Goal: Task Accomplishment & Management: Manage account settings

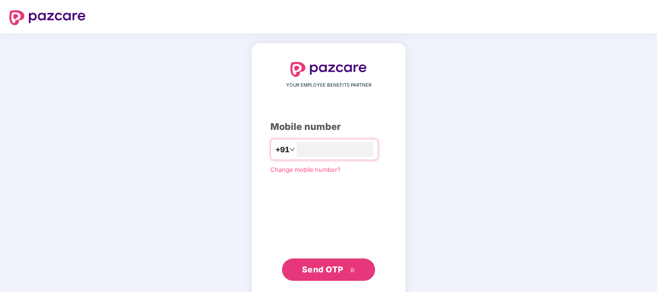
type input "**********"
drag, startPoint x: 336, startPoint y: 269, endPoint x: 351, endPoint y: 273, distance: 15.2
click at [336, 269] on span "Send OTP" at bounding box center [322, 269] width 41 height 10
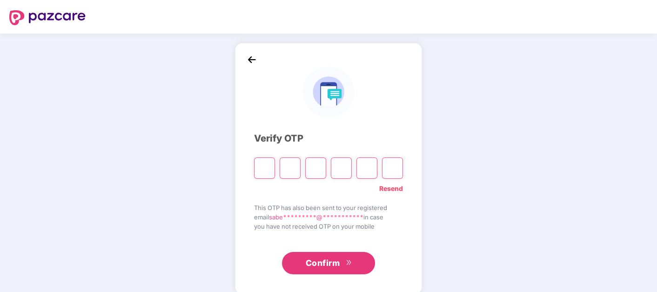
click at [265, 167] on input "Please enter verification code. Digit 1" at bounding box center [264, 167] width 21 height 21
paste input "*"
type input "*"
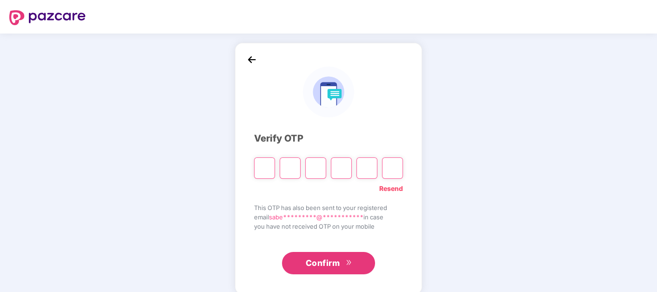
type input "*"
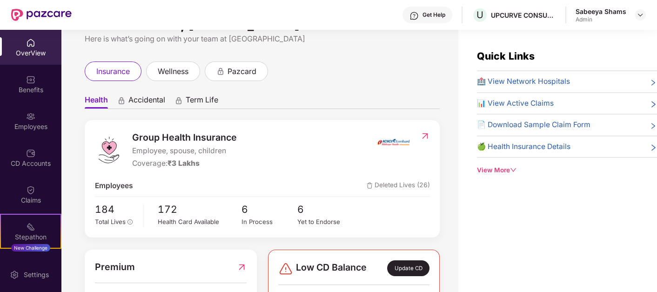
scroll to position [28, 0]
click at [28, 134] on div "Employees" at bounding box center [30, 120] width 61 height 35
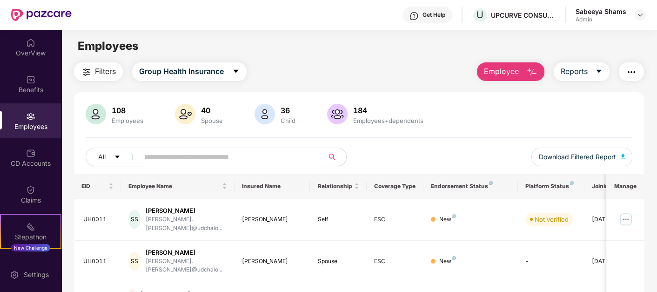
click at [232, 153] on input "text" at bounding box center [227, 157] width 167 height 14
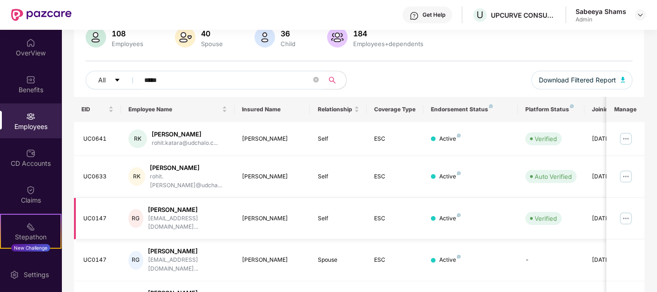
scroll to position [77, 0]
type input "*****"
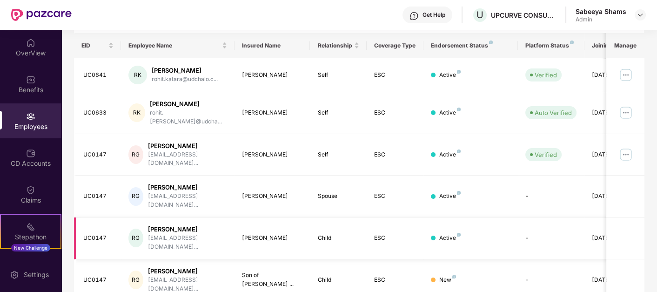
scroll to position [143, 0]
